Goal: Find specific page/section: Find specific page/section

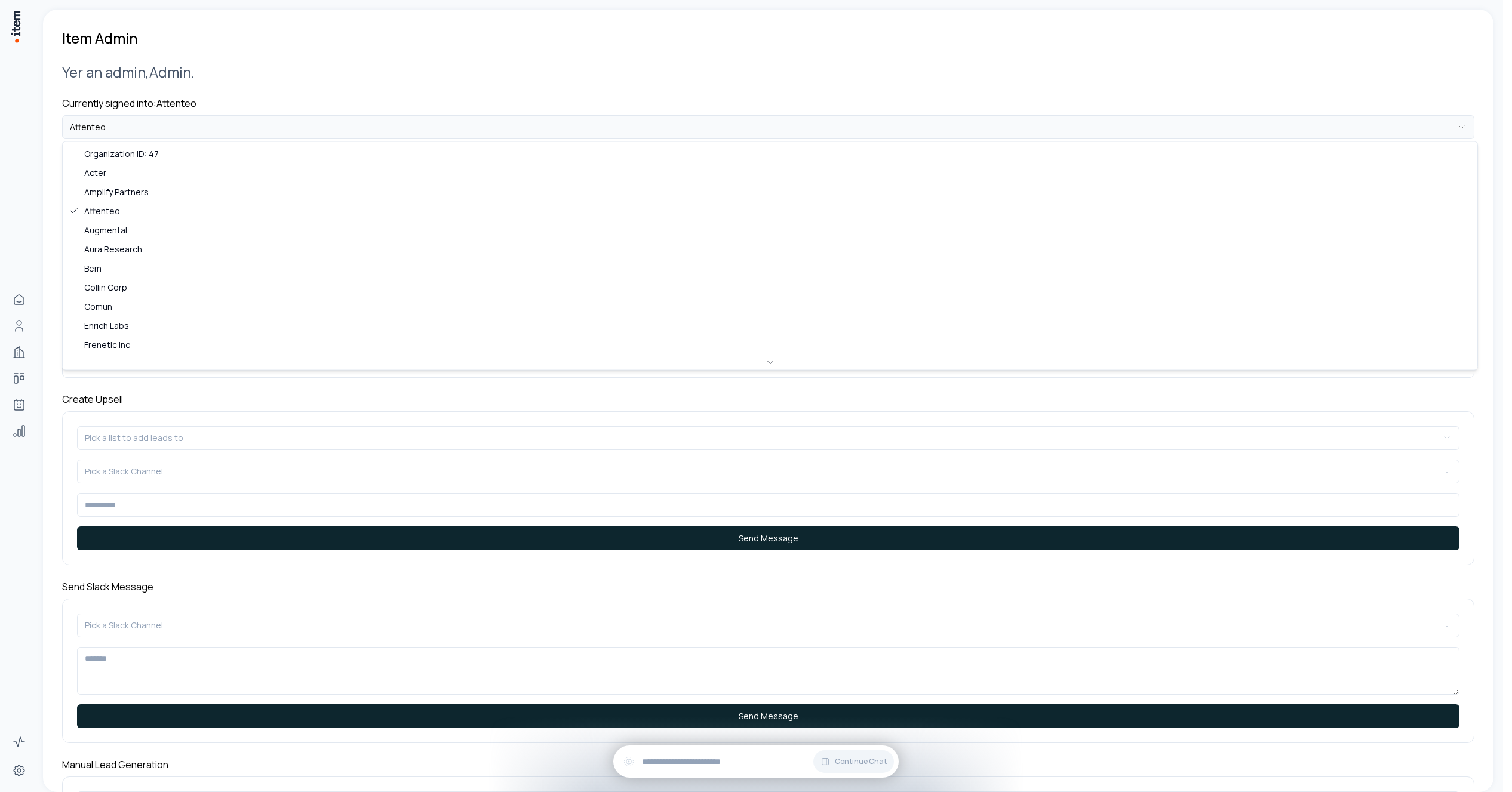
click at [219, 124] on html "**********" at bounding box center [756, 396] width 1512 height 792
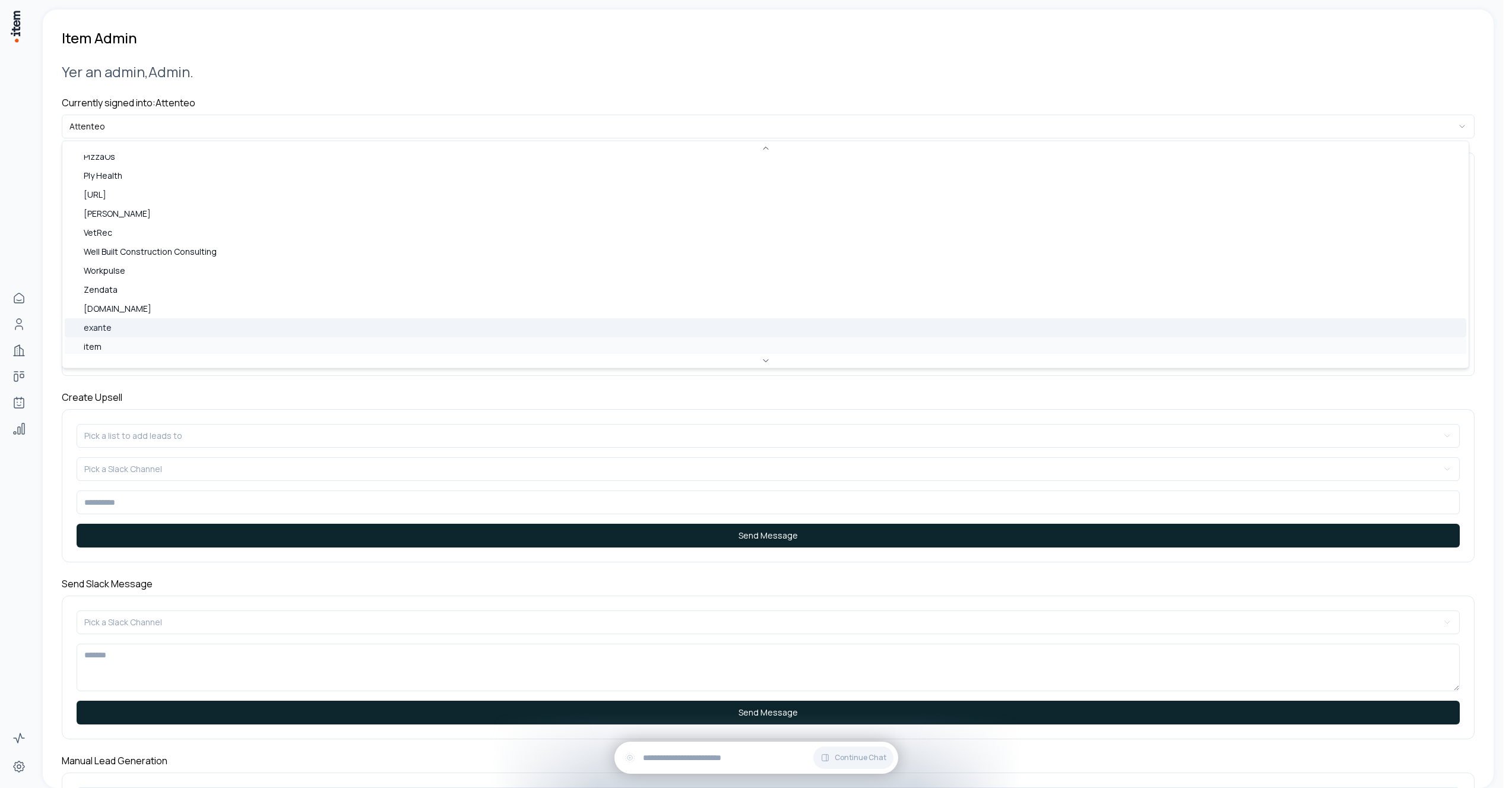
scroll to position [381, 0]
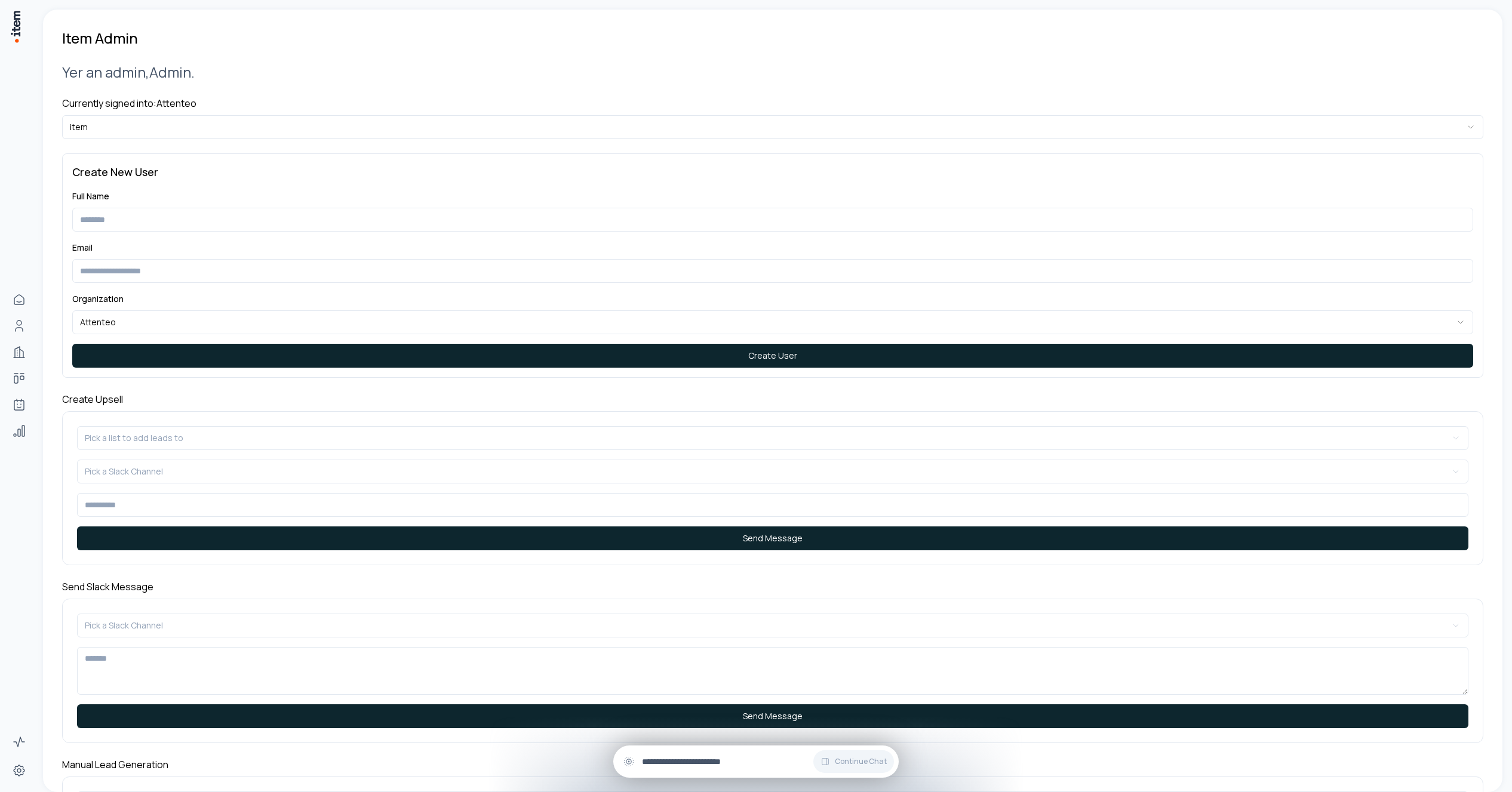
click at [726, 761] on input "text" at bounding box center [766, 762] width 247 height 13
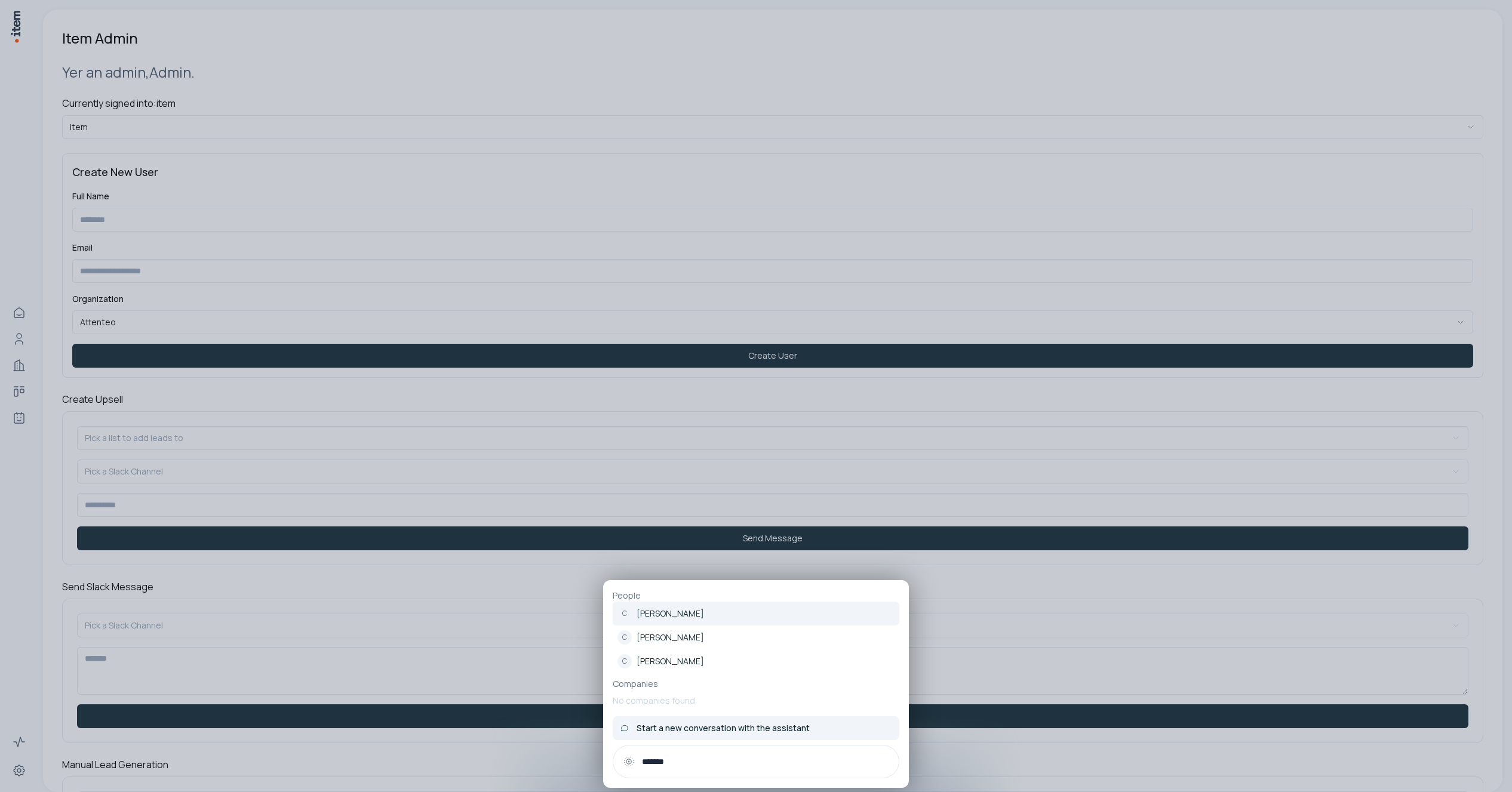
type input "*******"
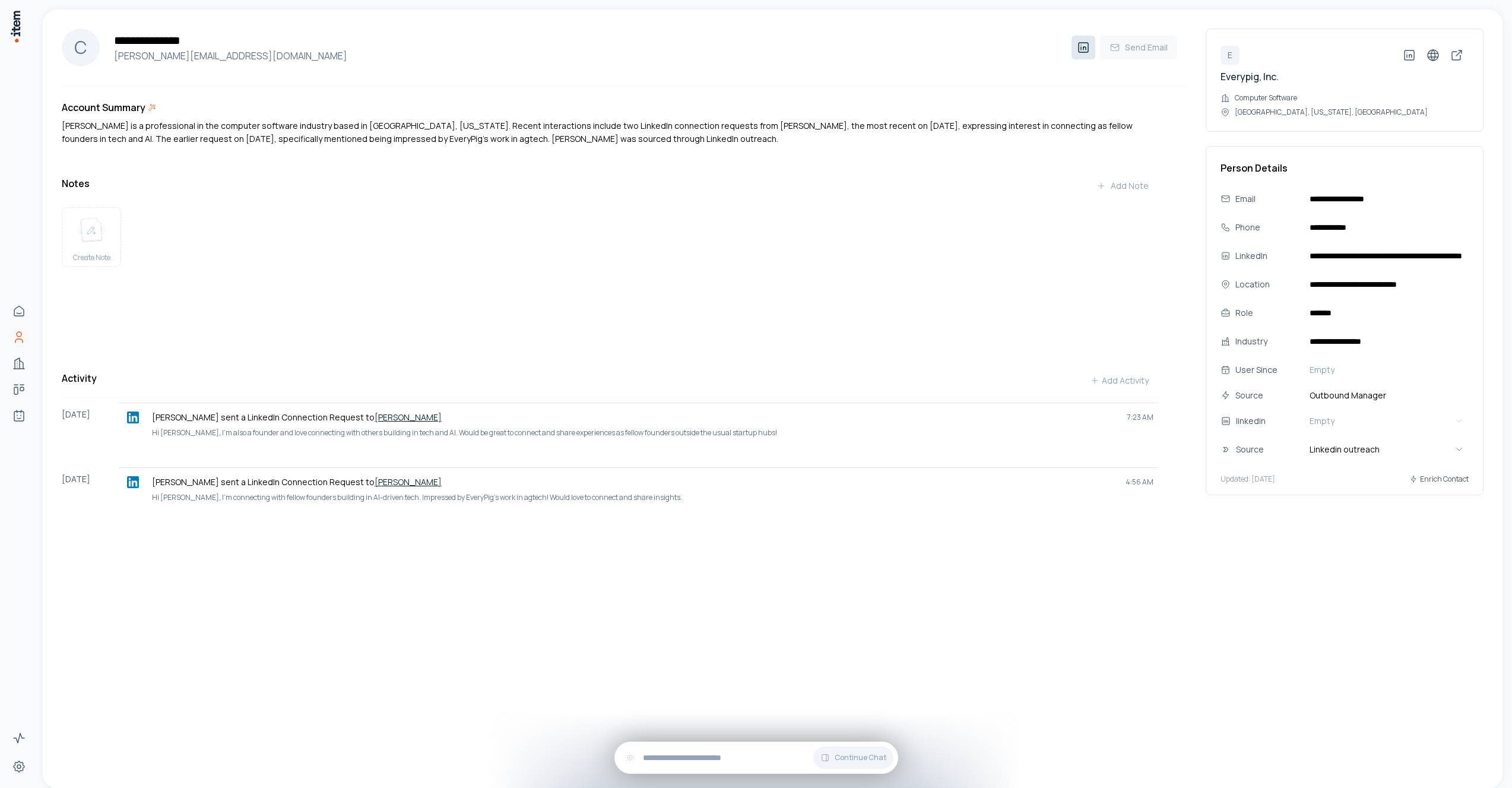
click at [1074, 49] on link at bounding box center [1083, 47] width 24 height 24
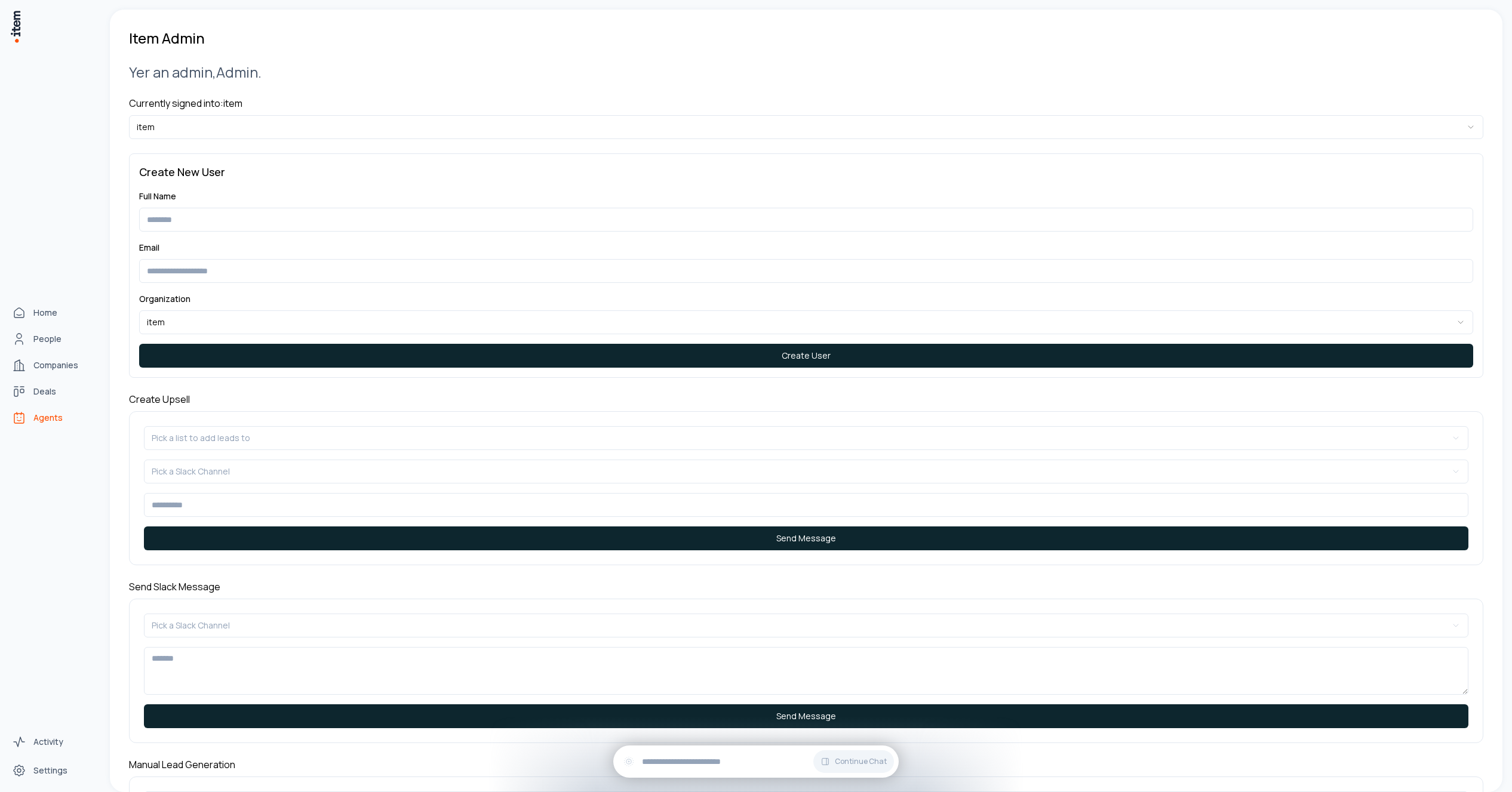
click at [30, 412] on link "Agents" at bounding box center [52, 418] width 91 height 24
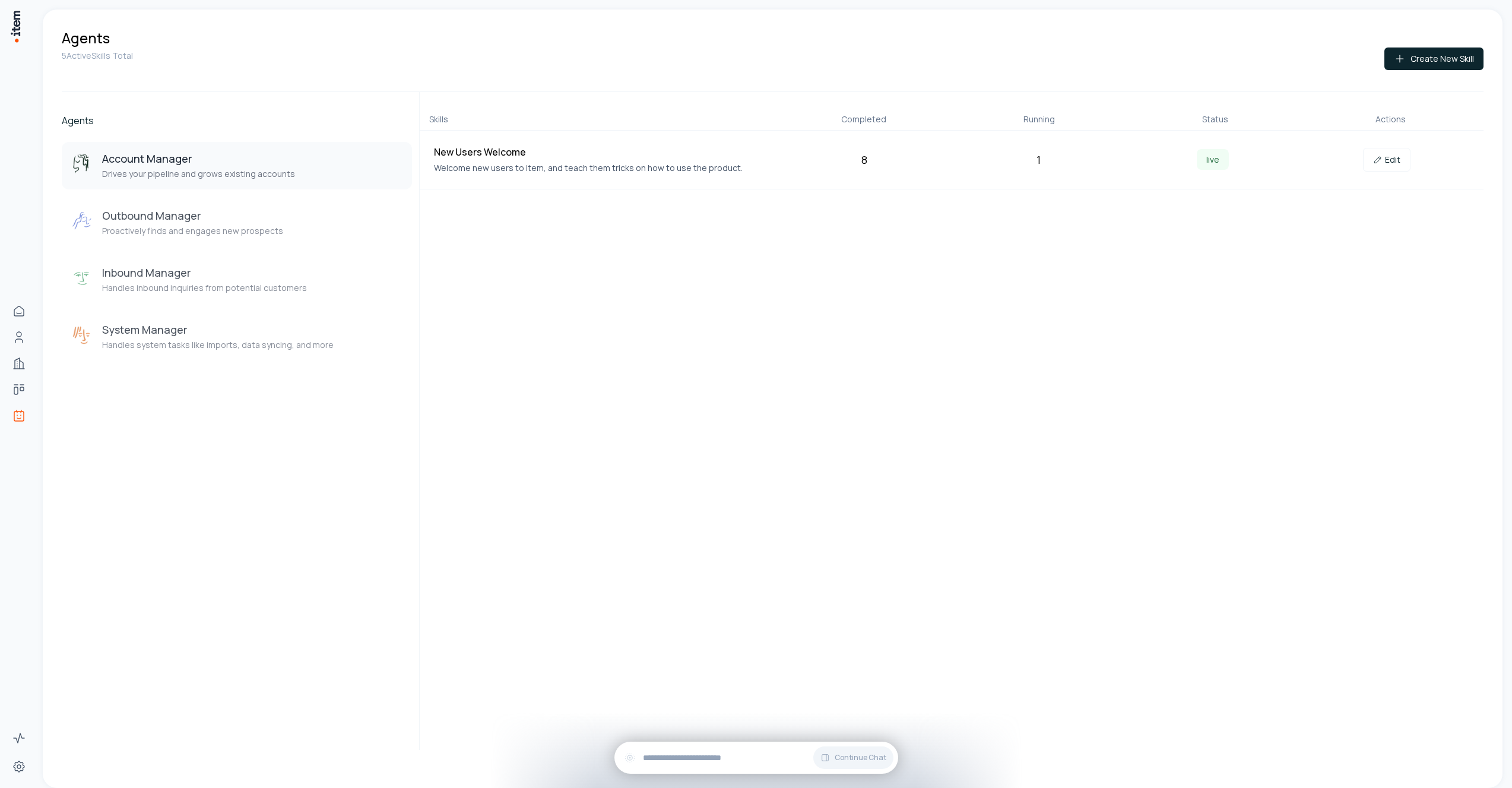
click at [209, 251] on div "Account Manager Drives your pipeline and grows existing accounts Outbound Manag…" at bounding box center [237, 251] width 350 height 218
click at [206, 297] on button "Inbound Manager Handles inbound inquiries from potential customers" at bounding box center [237, 279] width 350 height 47
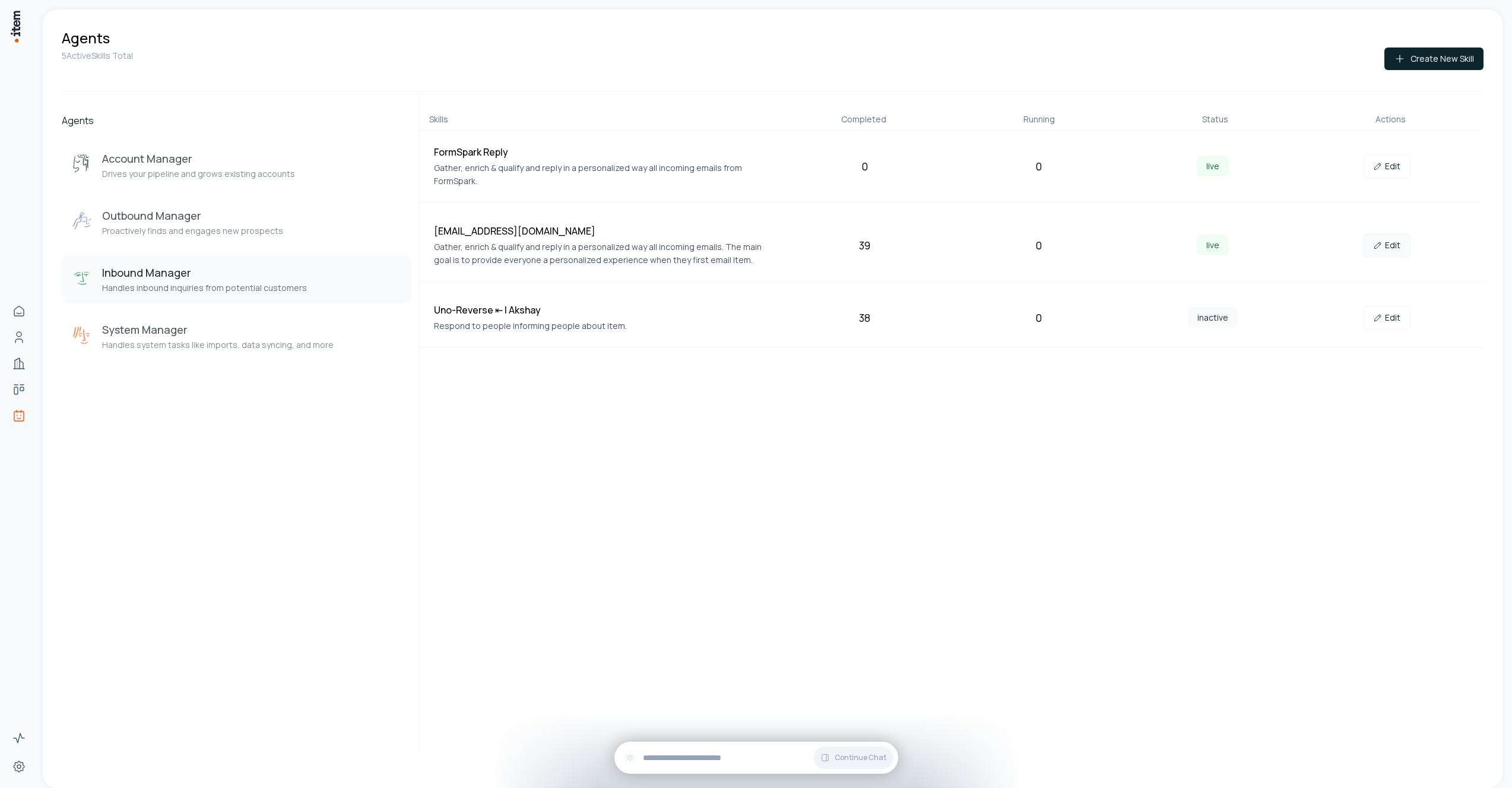
click at [1381, 249] on icon at bounding box center [1378, 245] width 10 height 10
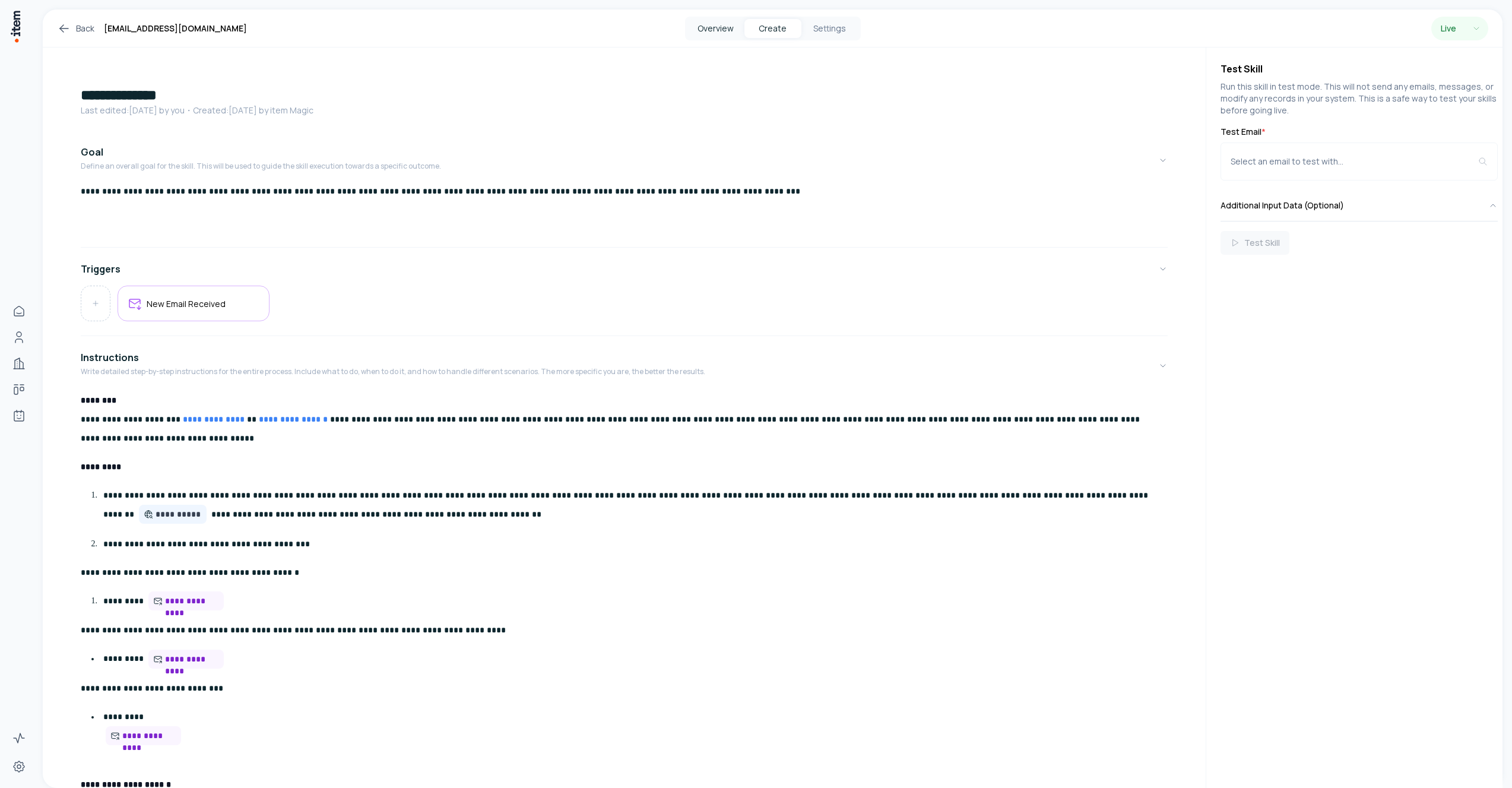
click at [720, 26] on button "Overview" at bounding box center [716, 29] width 57 height 19
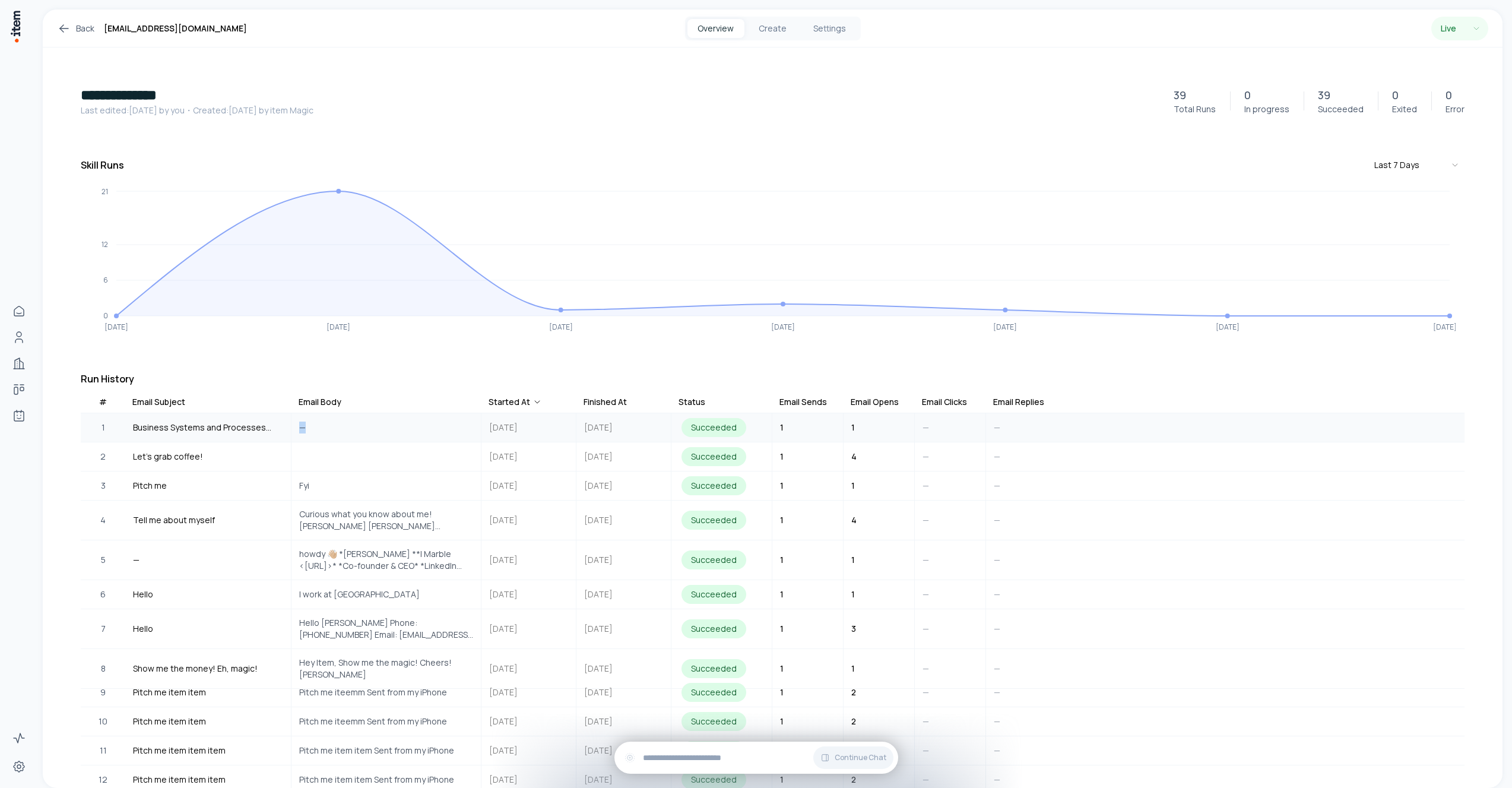
drag, startPoint x: 394, startPoint y: 432, endPoint x: 422, endPoint y: 414, distance: 33.3
click at [422, 414] on td "—" at bounding box center [386, 428] width 190 height 29
click at [423, 422] on td "—" at bounding box center [386, 428] width 190 height 29
